Goal: Task Accomplishment & Management: Manage account settings

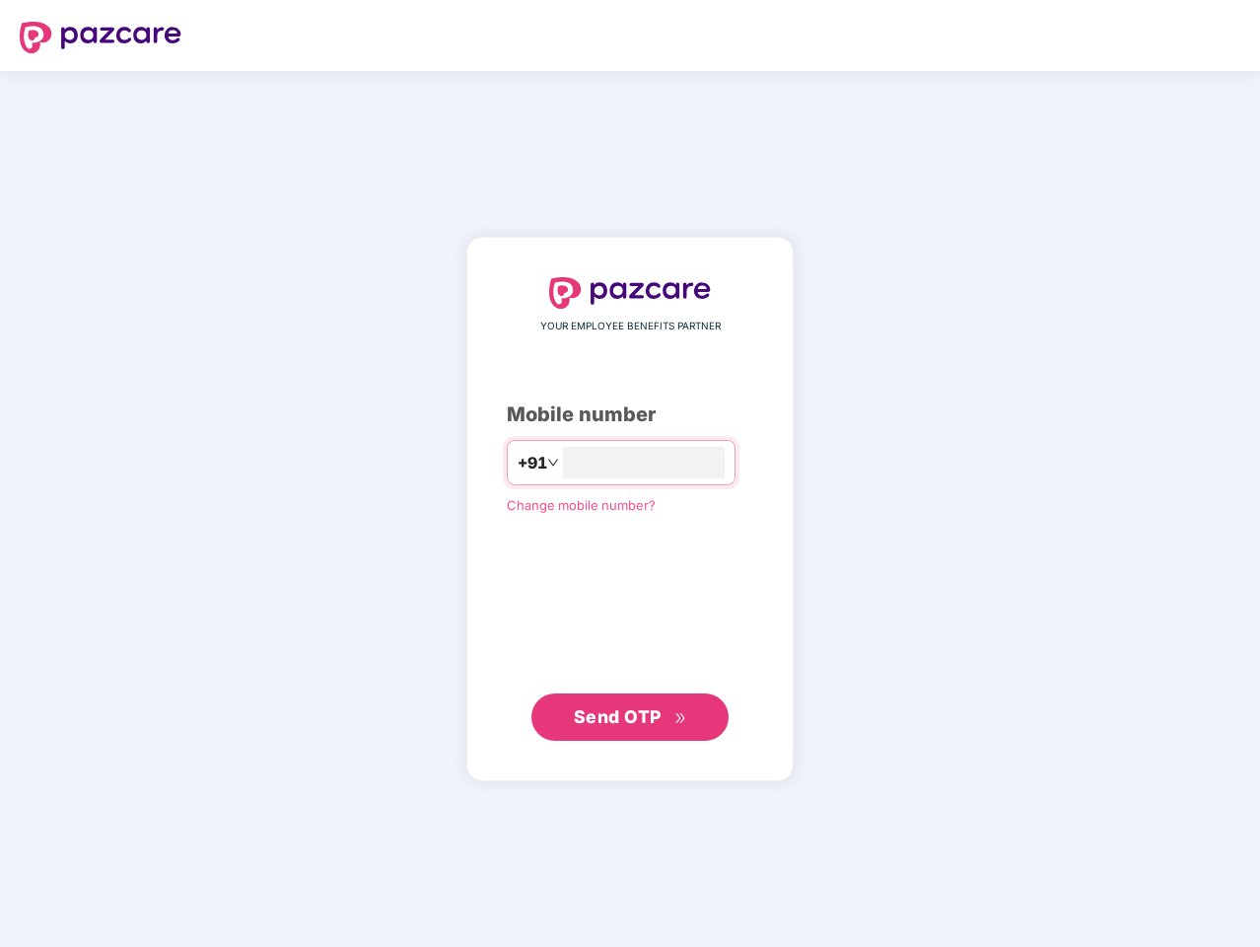
click at [630, 473] on input "number" at bounding box center [644, 463] width 162 height 32
click at [101, 37] on img at bounding box center [101, 38] width 162 height 32
click at [517, 463] on span "+91" at bounding box center [532, 463] width 30 height 25
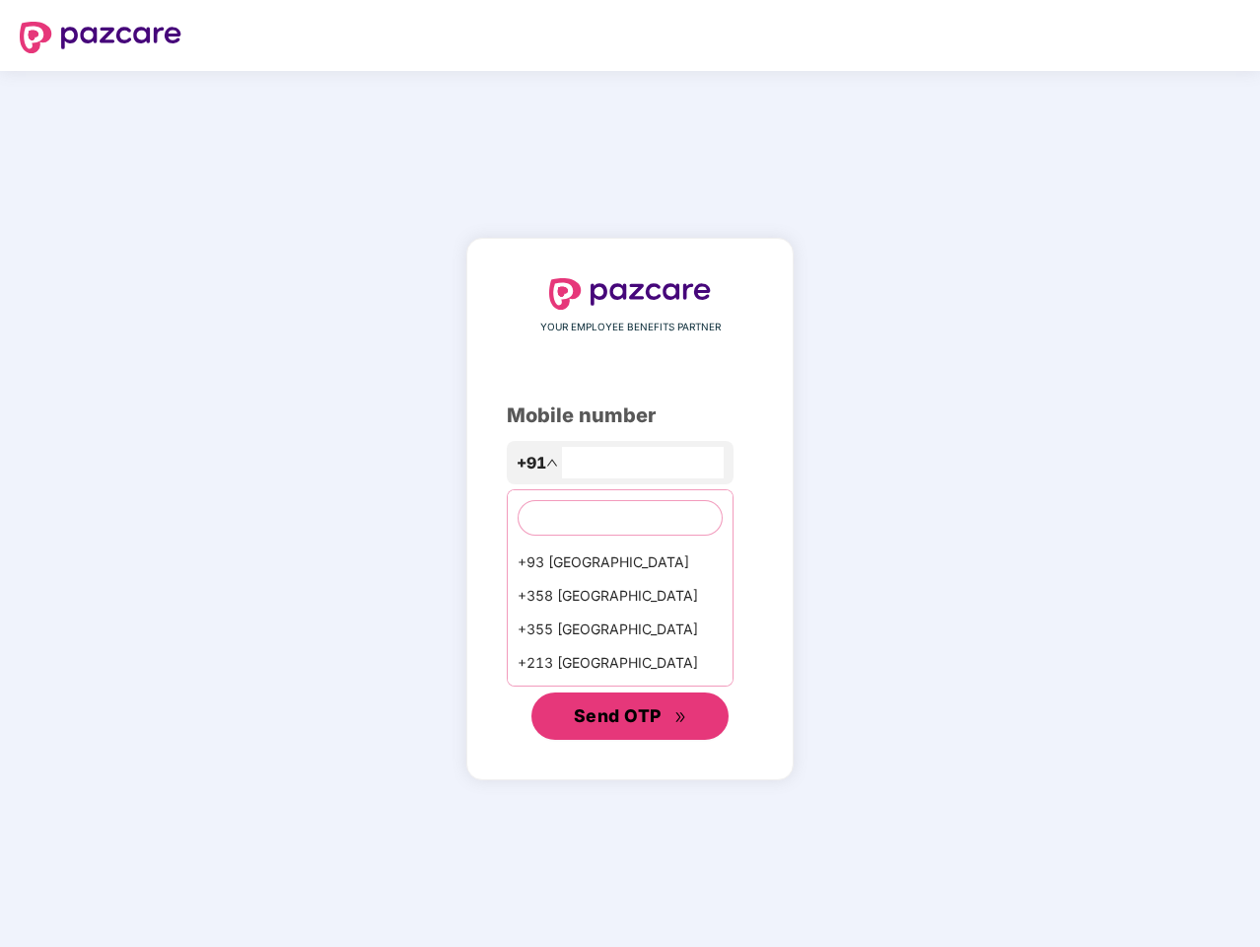
click at [630, 717] on span "Send OTP" at bounding box center [618, 715] width 88 height 21
